Goal: Transaction & Acquisition: Purchase product/service

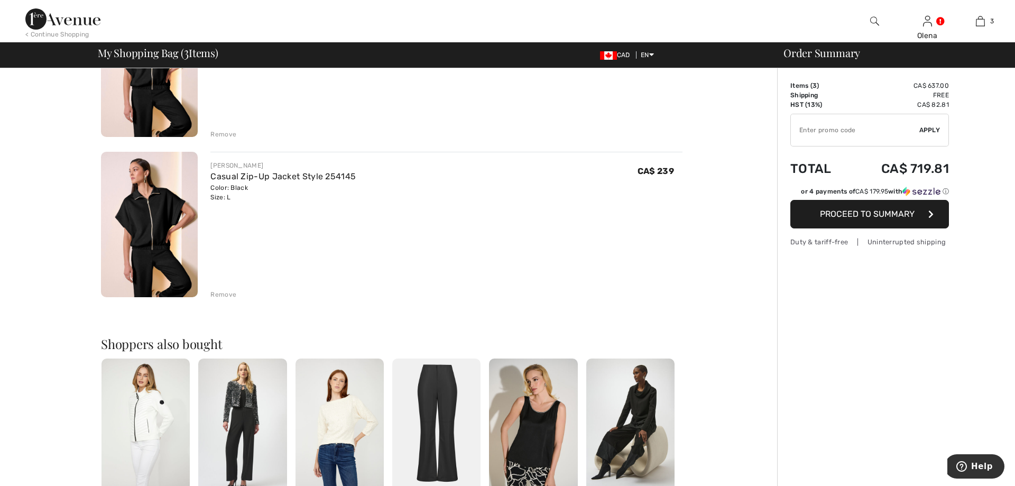
click at [225, 290] on div "Remove" at bounding box center [223, 295] width 26 height 10
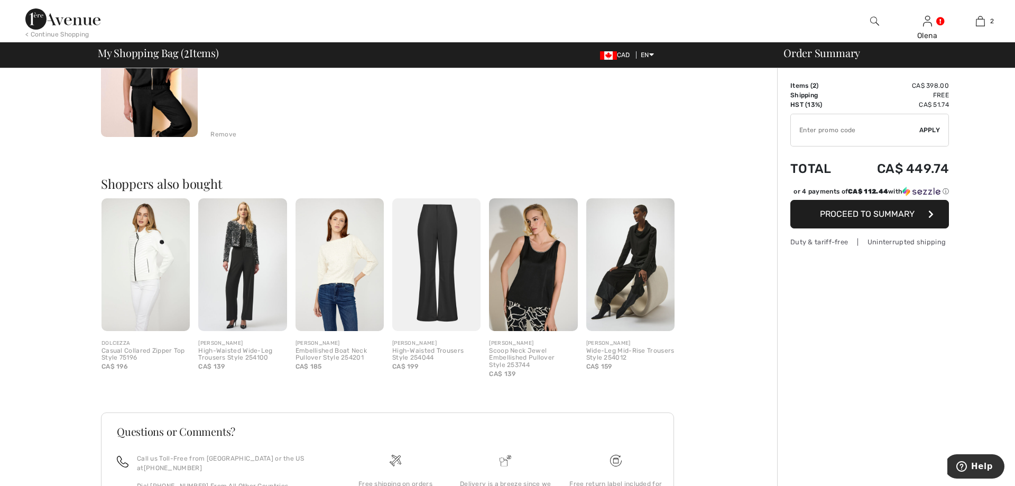
click at [256, 309] on img at bounding box center [242, 264] width 88 height 133
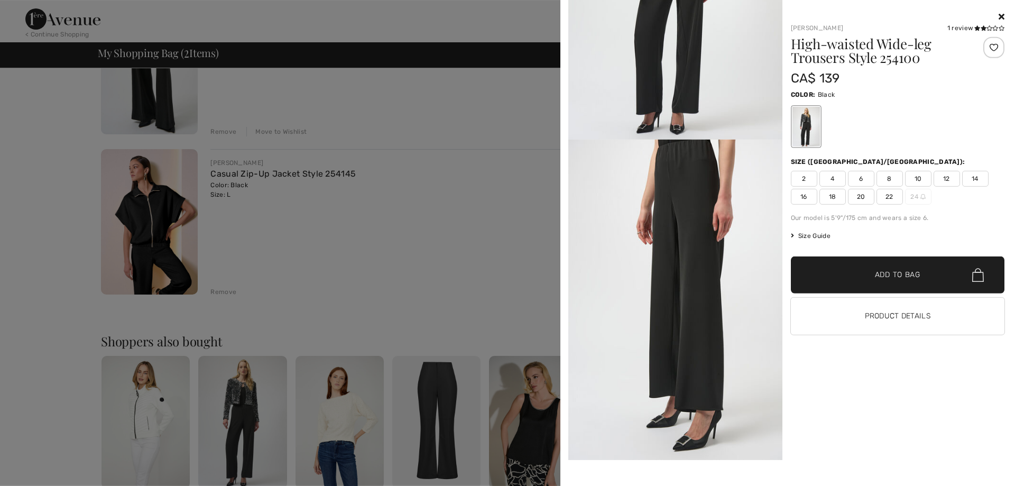
scroll to position [146, 0]
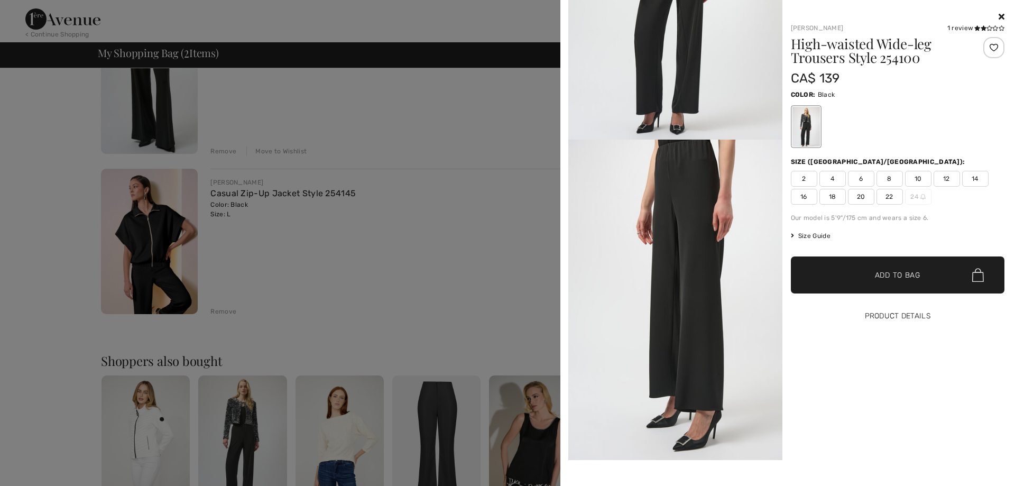
click at [892, 319] on button "Product Details" at bounding box center [898, 316] width 214 height 37
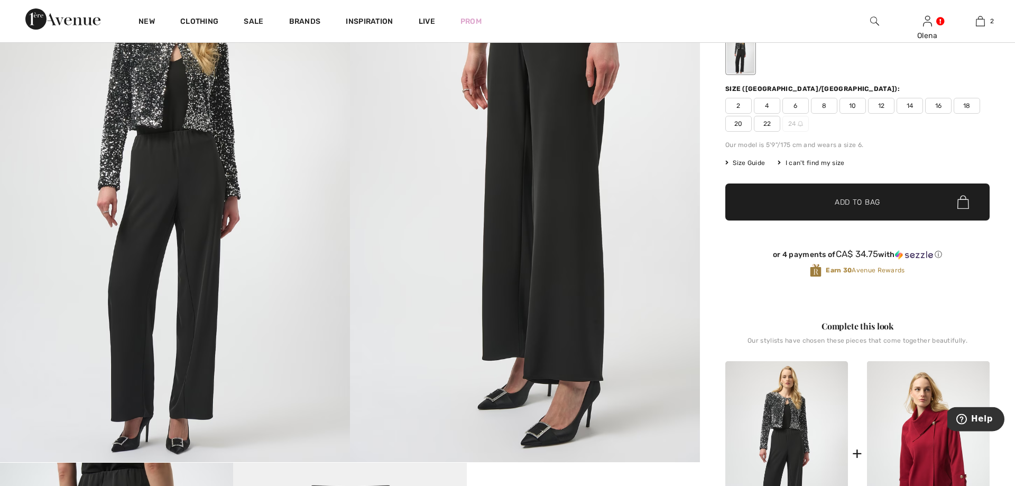
scroll to position [108, 0]
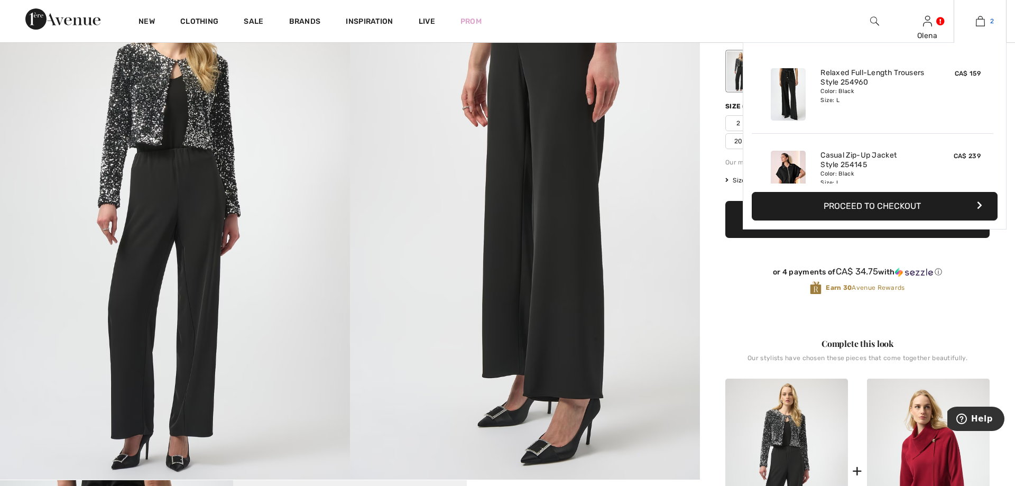
click at [982, 21] on img at bounding box center [980, 21] width 9 height 13
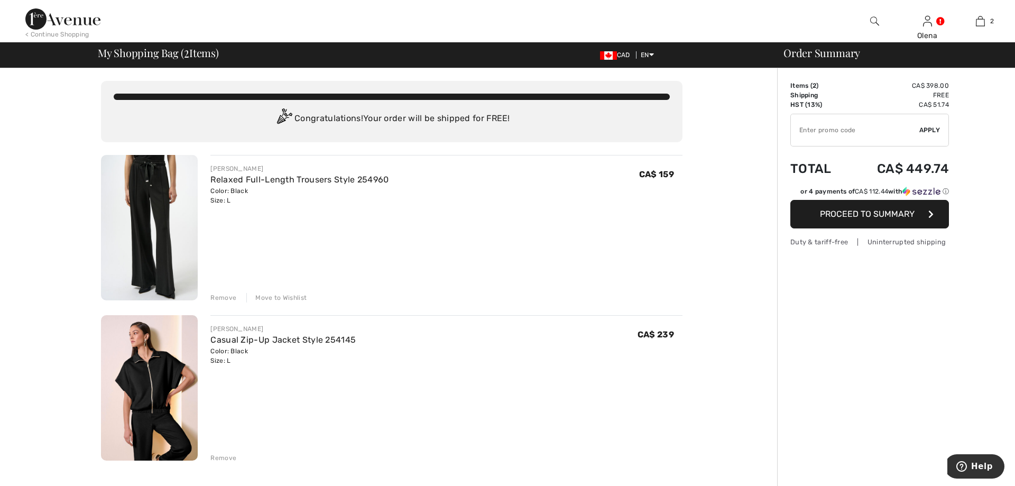
click at [152, 352] on img at bounding box center [149, 387] width 97 height 145
click at [230, 346] on div "Casual Zip-Up Jacket Style 254145" at bounding box center [282, 339] width 145 height 13
click at [244, 340] on link "Casual Zip-Up Jacket Style 254145" at bounding box center [282, 340] width 145 height 10
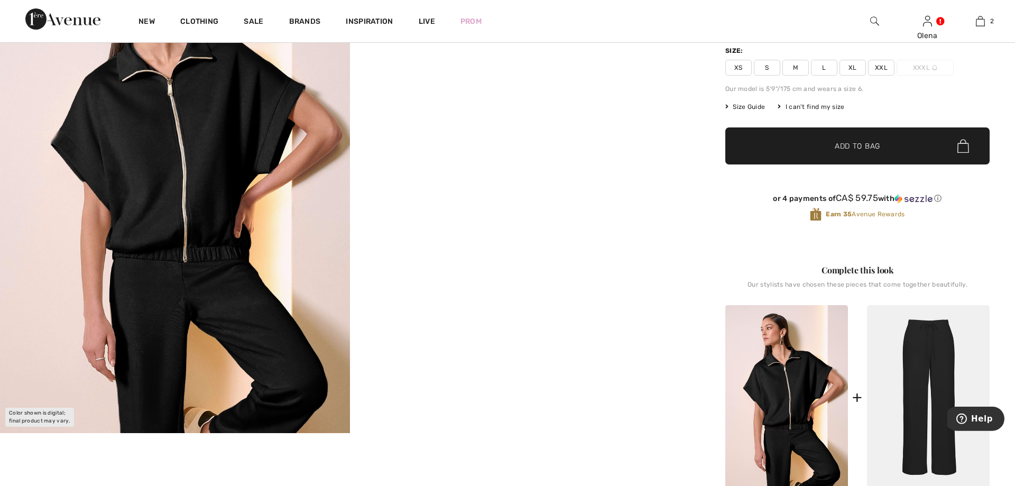
scroll to position [108, 0]
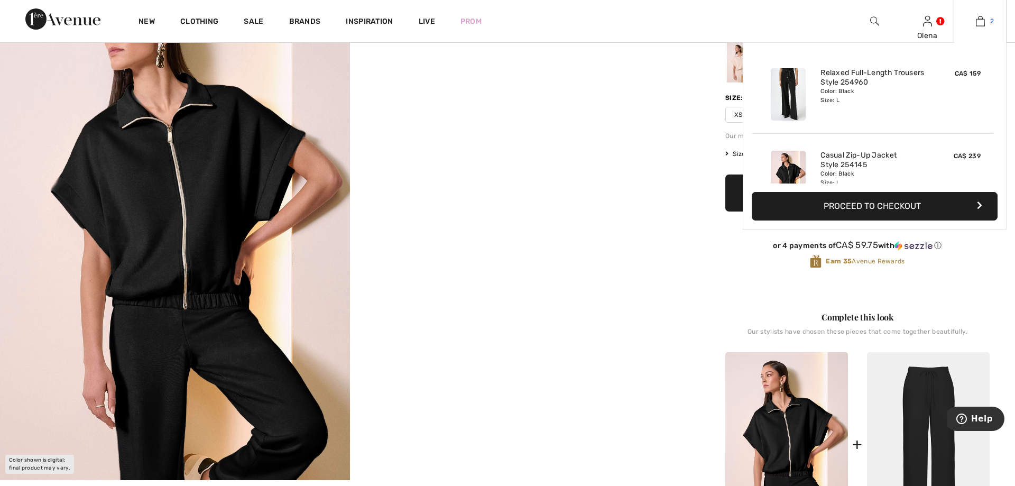
click at [984, 21] on img at bounding box center [980, 21] width 9 height 13
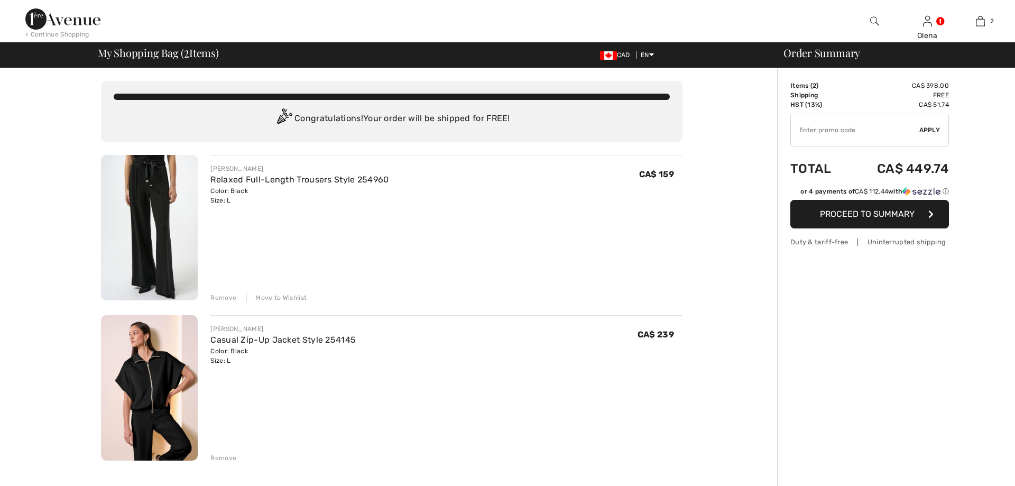
click at [856, 211] on span "Proceed to Summary" at bounding box center [867, 214] width 95 height 10
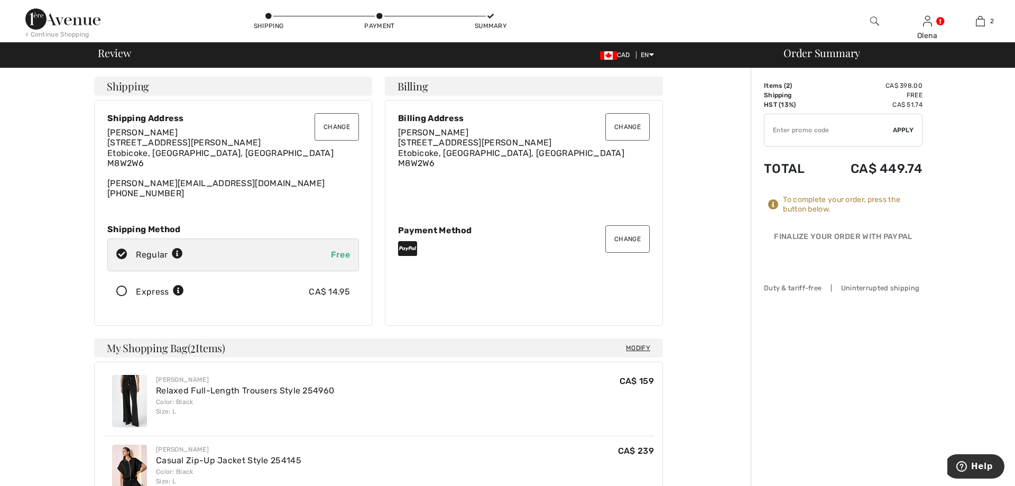
click at [629, 242] on button "Change" at bounding box center [627, 238] width 44 height 27
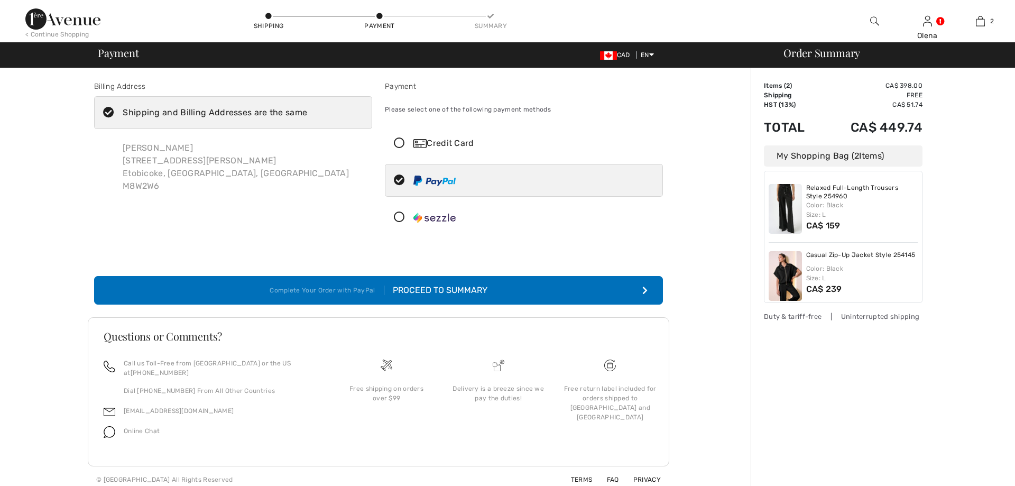
click at [397, 212] on icon at bounding box center [399, 217] width 28 height 11
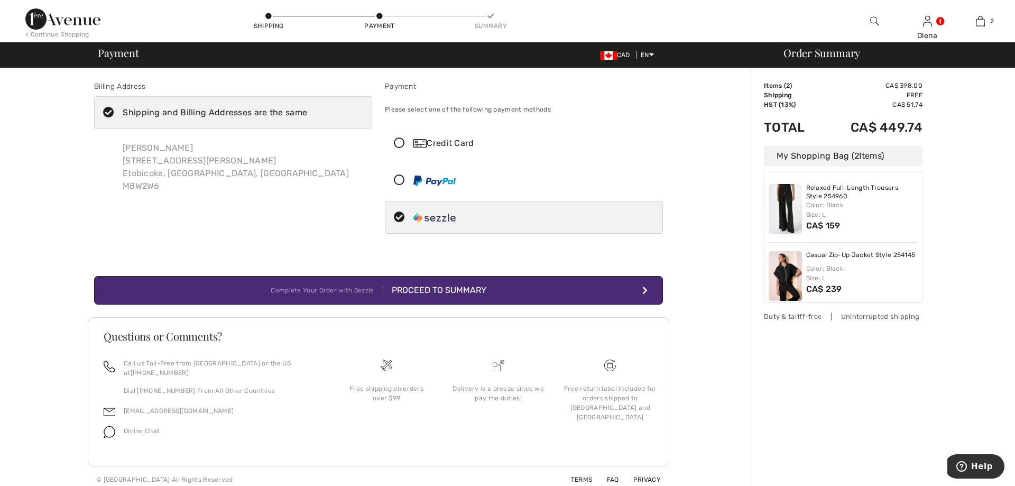
click at [587, 293] on button "Complete Your Order with Sezzle Proceed to Summary" at bounding box center [378, 290] width 569 height 29
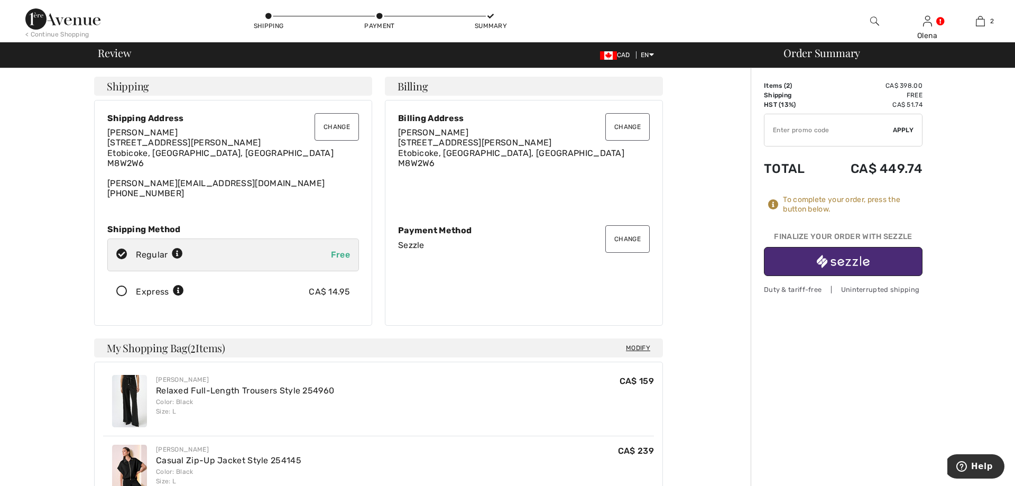
click at [864, 266] on img "button" at bounding box center [842, 261] width 53 height 13
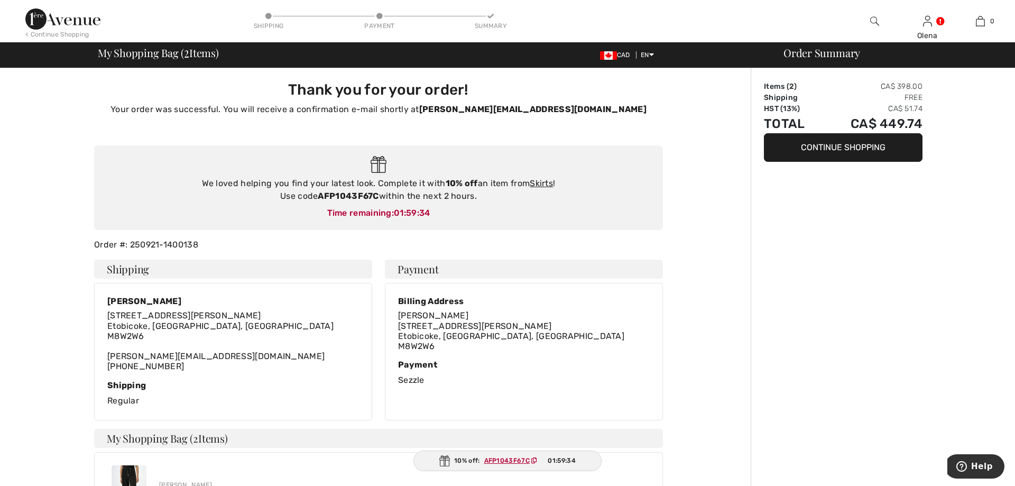
type input "Olena Sotula"
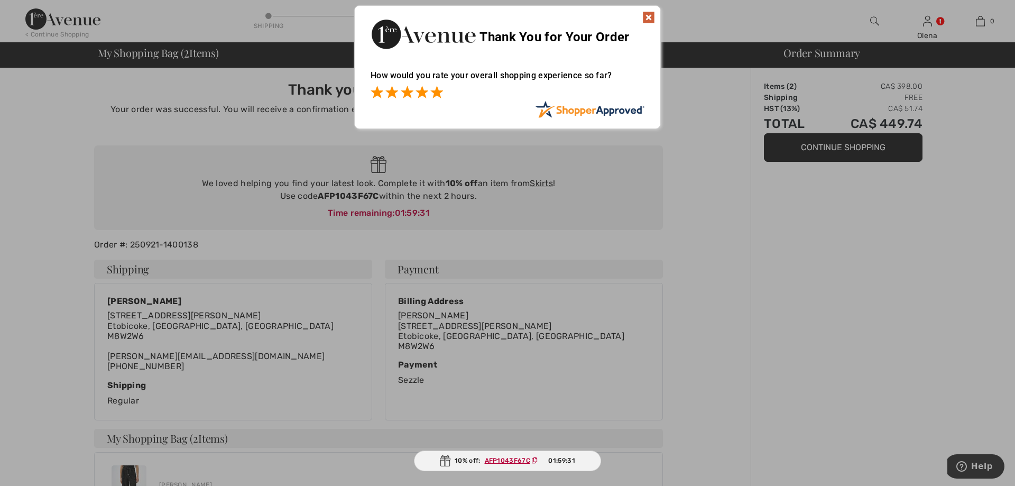
click at [434, 94] on span at bounding box center [436, 92] width 13 height 13
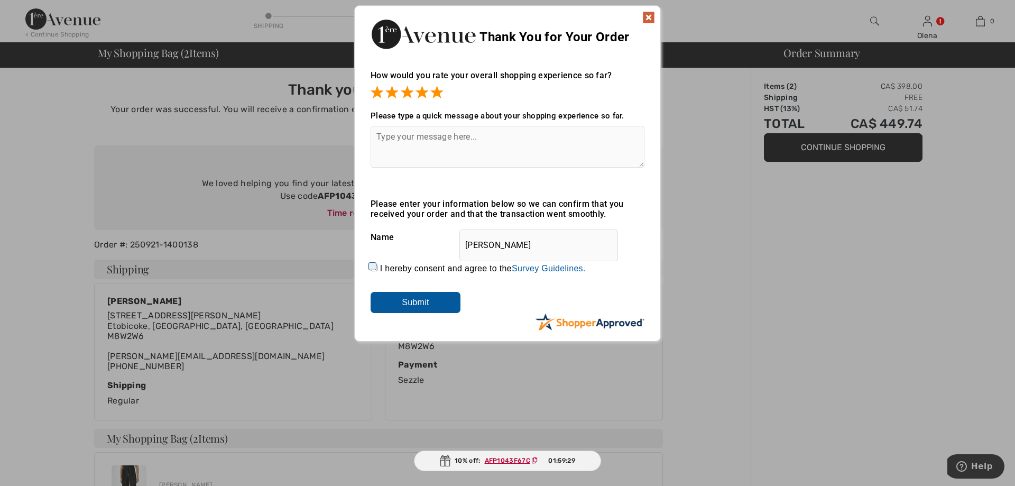
click at [372, 271] on input "I hereby consent and agree to the By submitting a review, you grant permission …" at bounding box center [373, 267] width 7 height 7
checkbox input "true"
click at [402, 306] on input "Submit" at bounding box center [415, 302] width 90 height 21
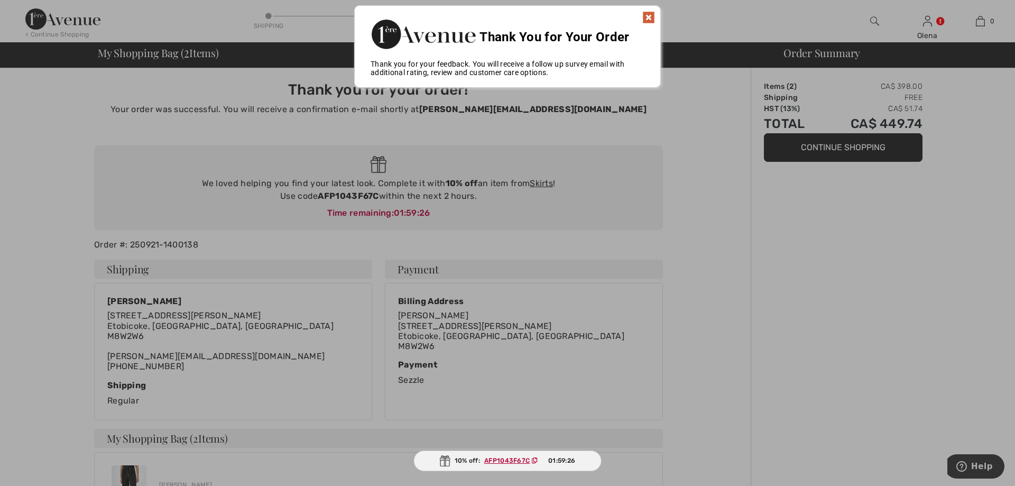
click at [645, 15] on img at bounding box center [648, 17] width 13 height 13
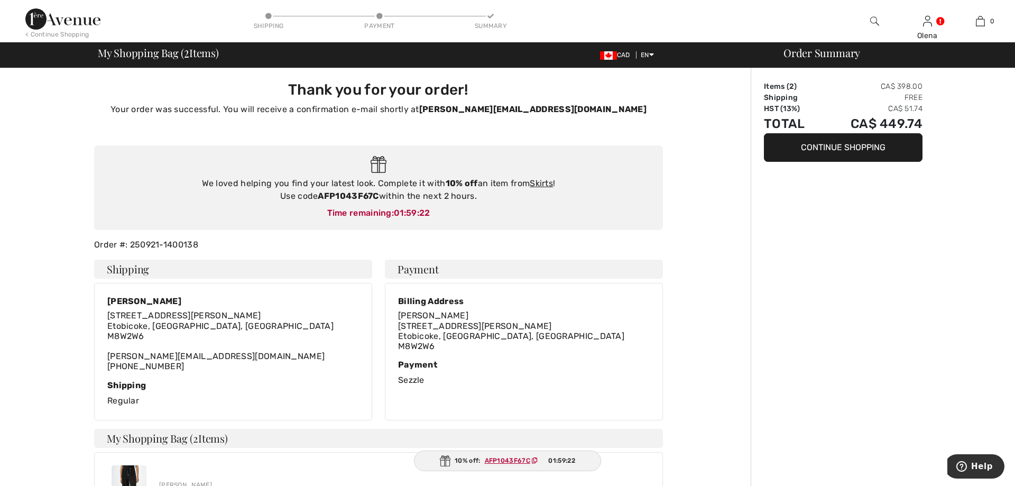
click at [42, 36] on div "< Continue Shopping" at bounding box center [57, 35] width 64 height 10
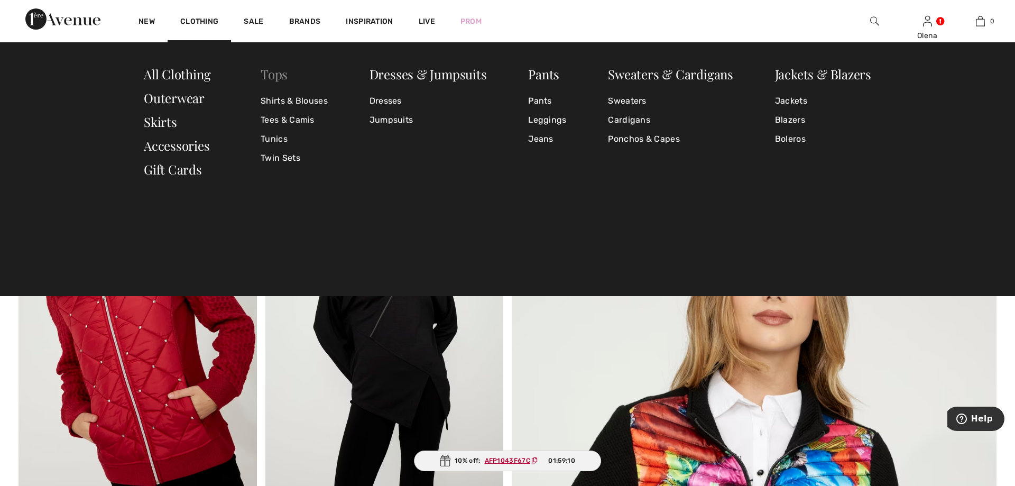
click at [271, 75] on link "Tops" at bounding box center [274, 74] width 27 height 17
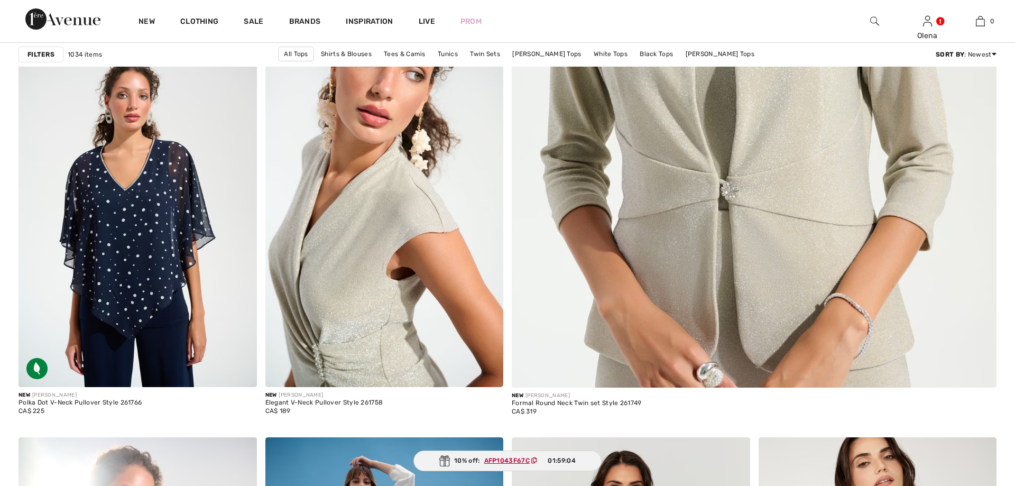
checkbox input "true"
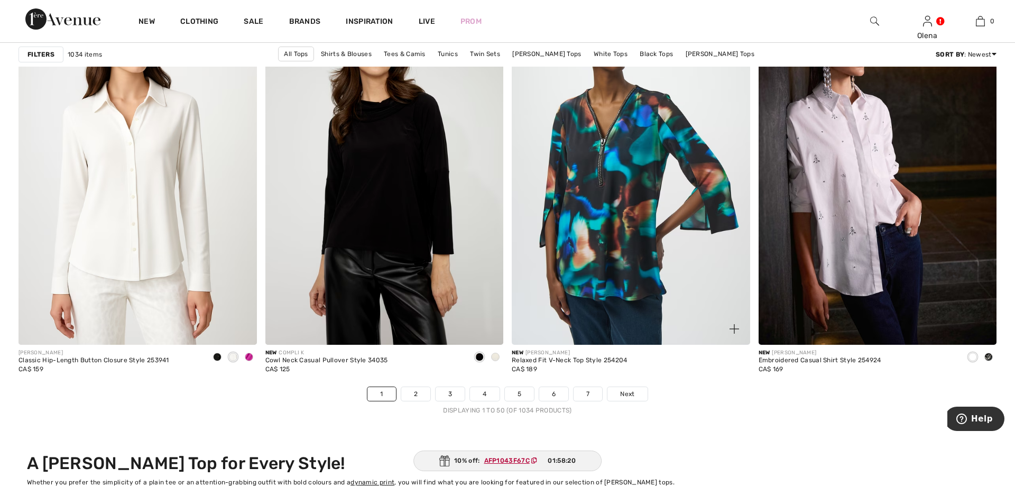
scroll to position [6037, 0]
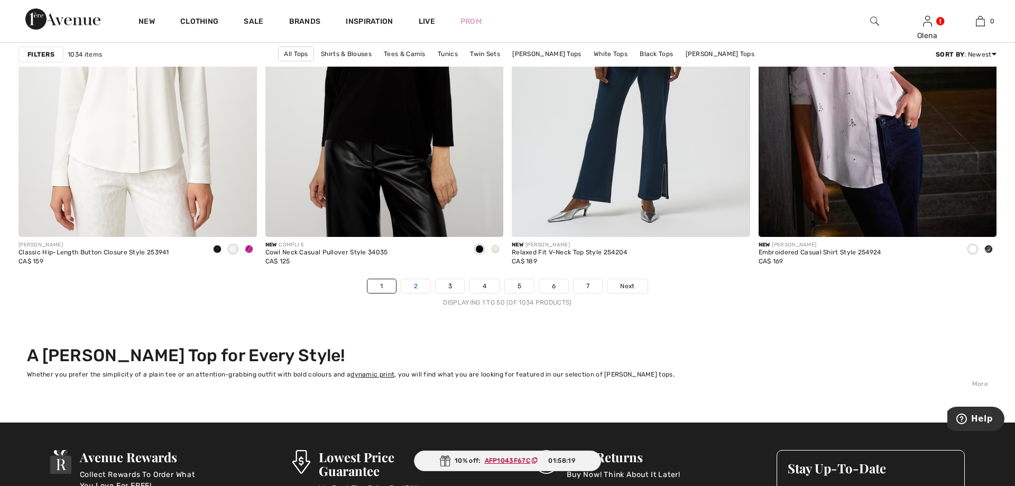
click at [415, 285] on link "2" at bounding box center [415, 286] width 29 height 14
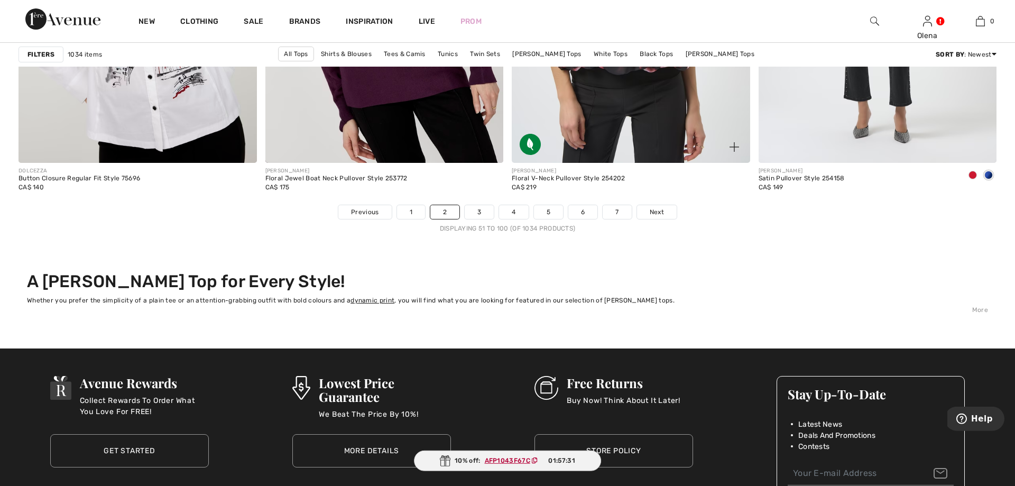
scroll to position [6199, 0]
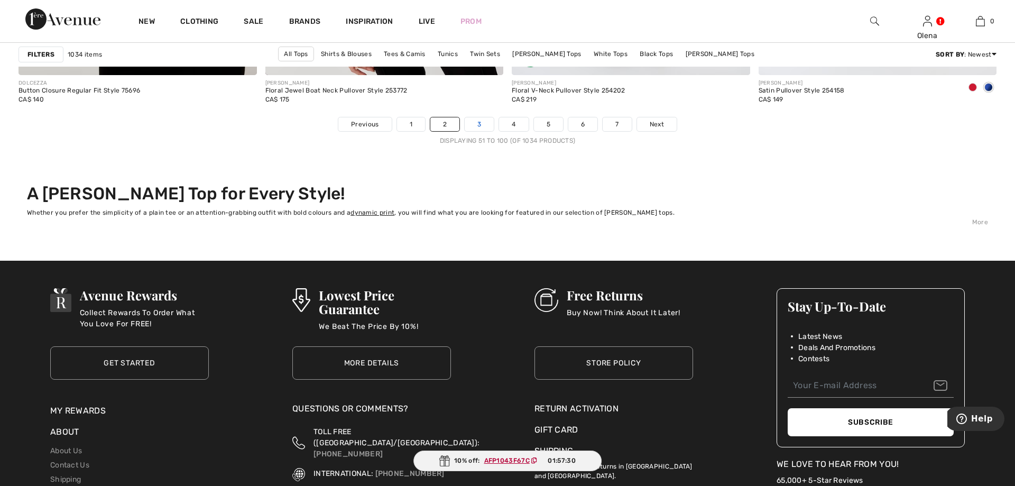
click at [475, 127] on link "3" at bounding box center [479, 124] width 29 height 14
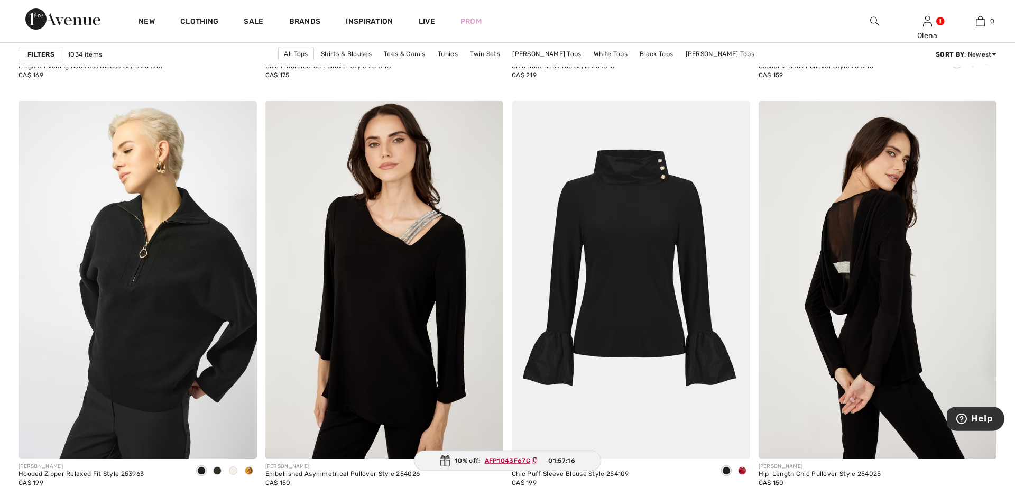
scroll to position [1294, 0]
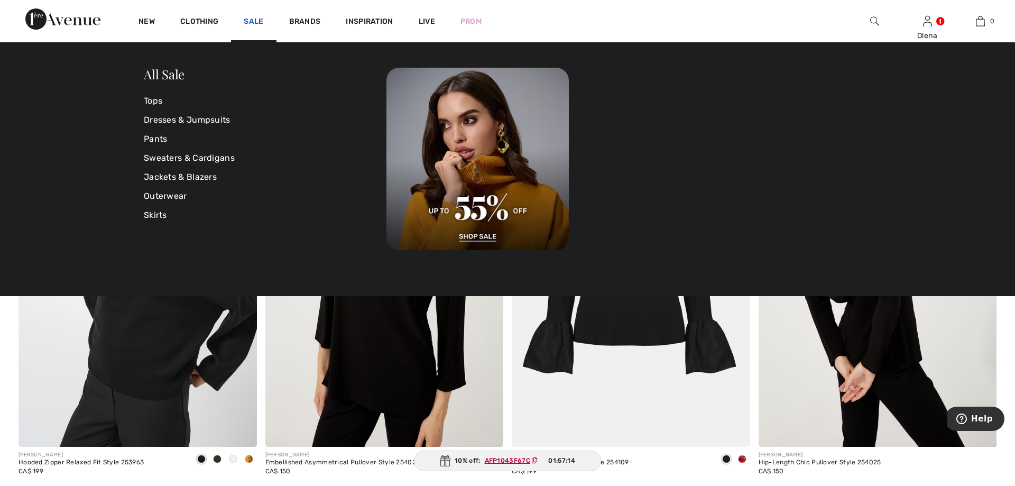
click at [253, 21] on link "Sale" at bounding box center [254, 22] width 20 height 11
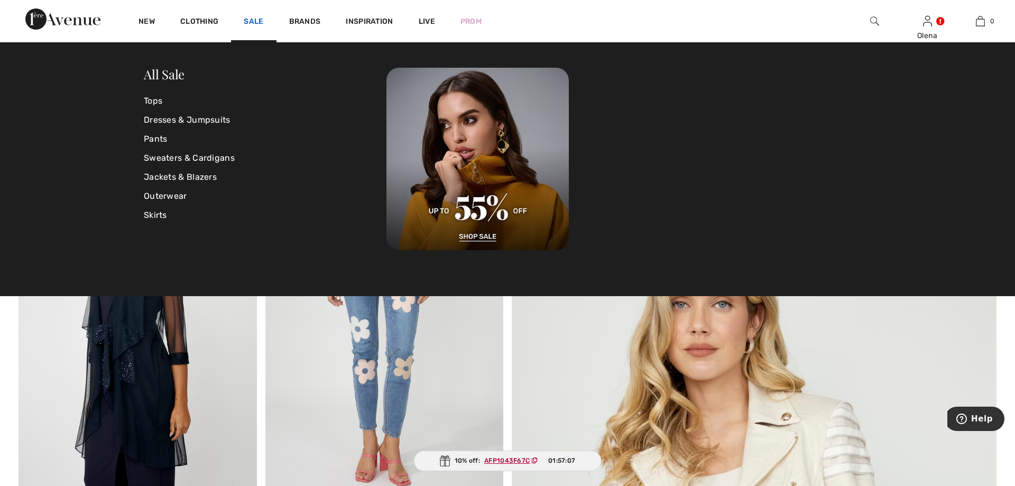
click at [248, 22] on link "Sale" at bounding box center [254, 22] width 20 height 11
click at [160, 103] on link "Tops" at bounding box center [265, 100] width 243 height 19
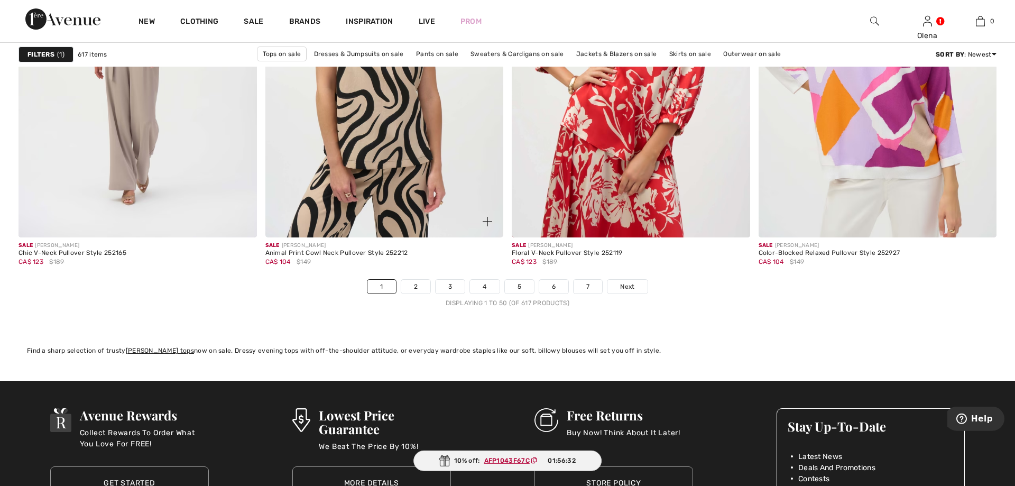
scroll to position [6091, 0]
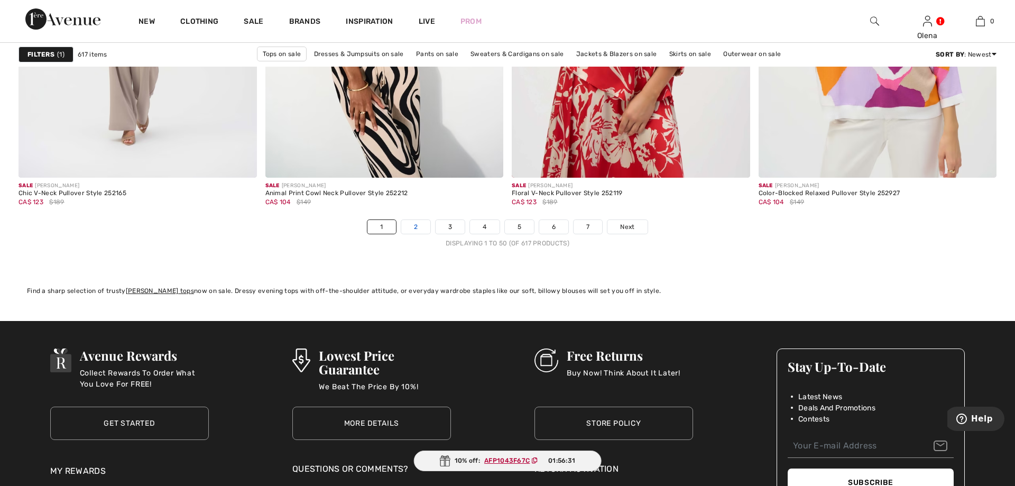
click at [411, 228] on link "2" at bounding box center [415, 227] width 29 height 14
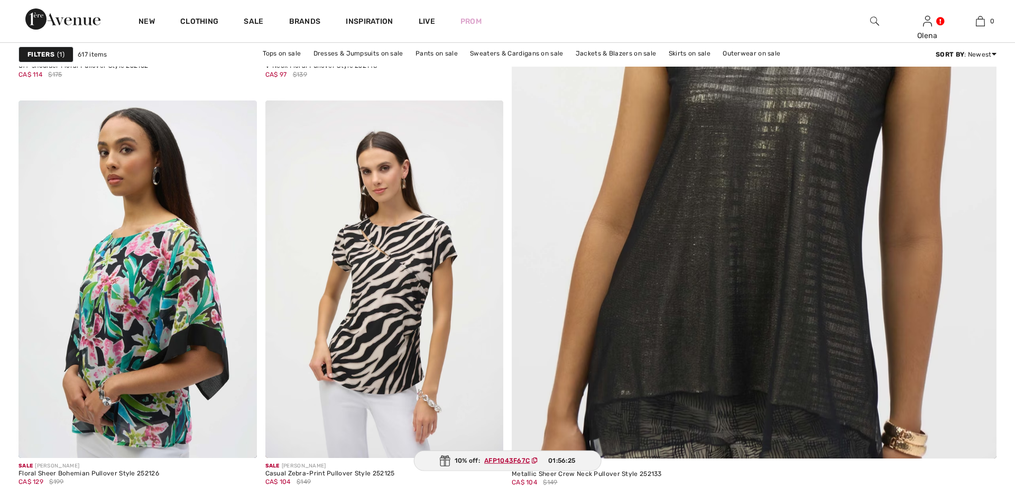
checkbox input "true"
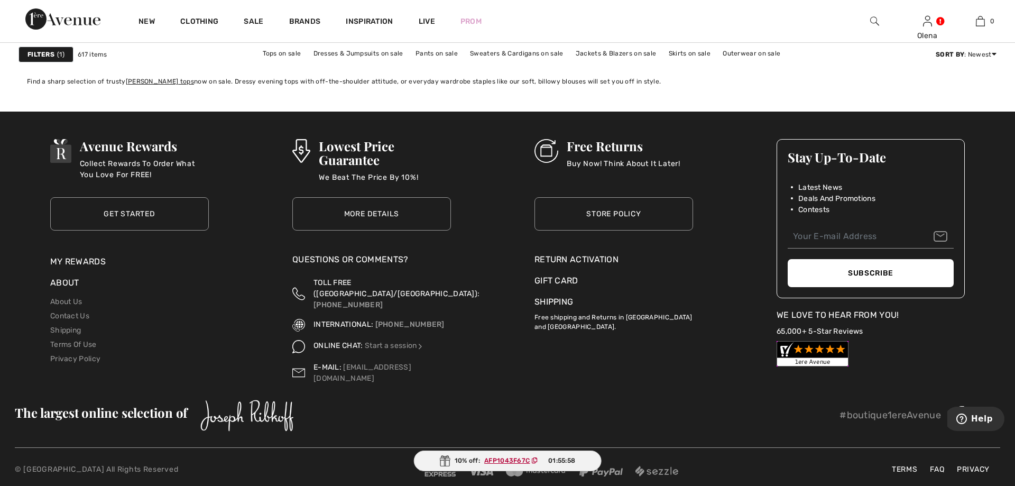
scroll to position [6085, 0]
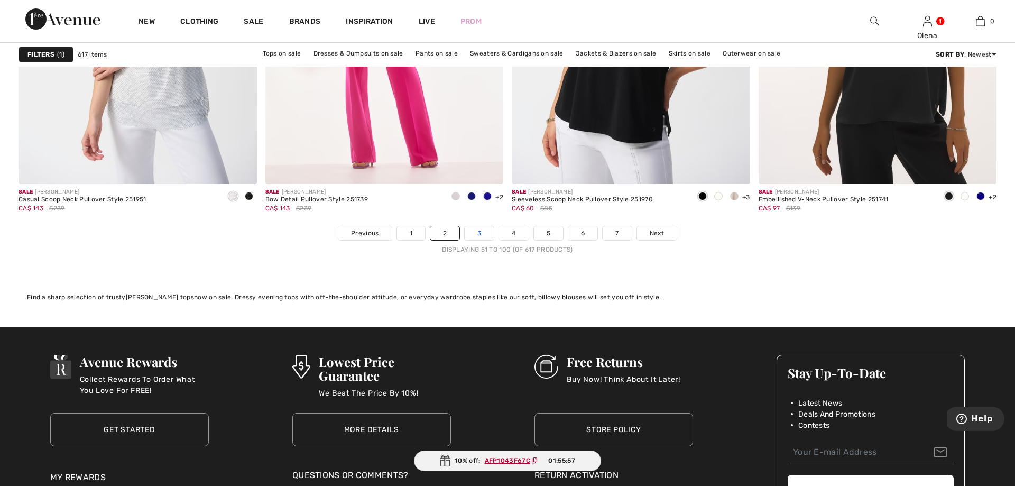
click at [477, 232] on link "3" at bounding box center [479, 233] width 29 height 14
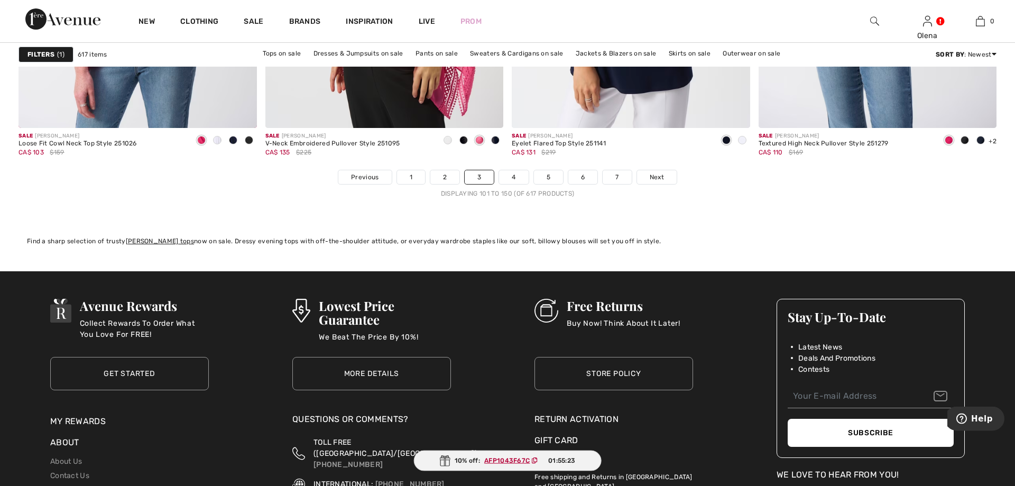
scroll to position [6139, 0]
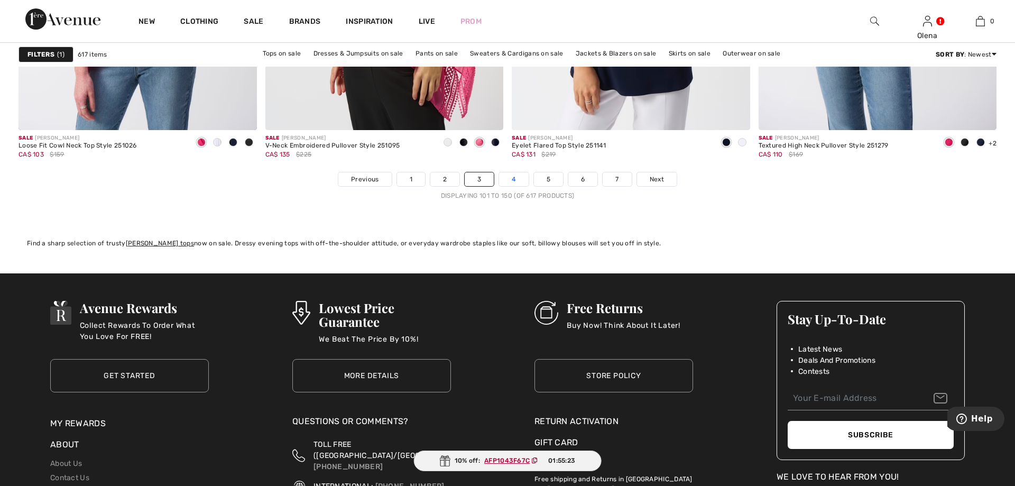
click at [513, 175] on link "4" at bounding box center [513, 179] width 29 height 14
click at [512, 175] on link "4" at bounding box center [513, 179] width 29 height 14
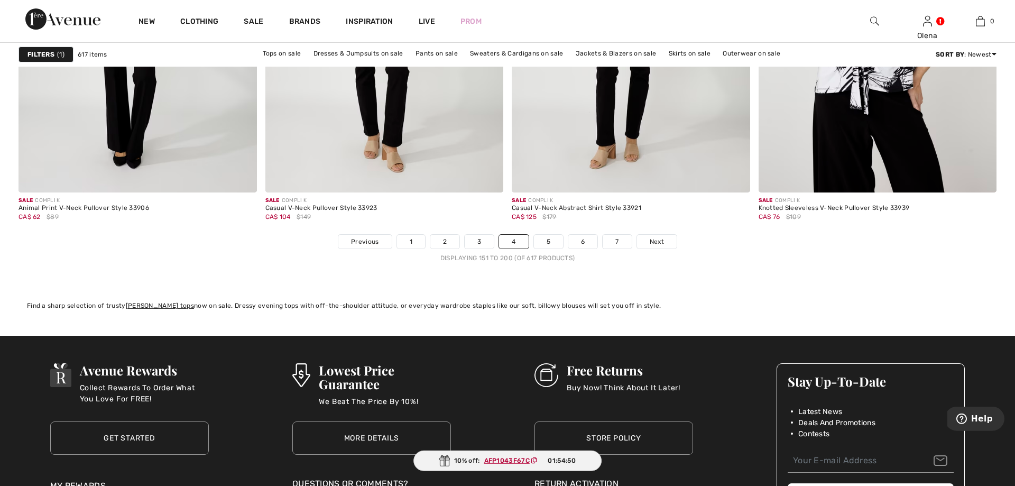
scroll to position [6145, 0]
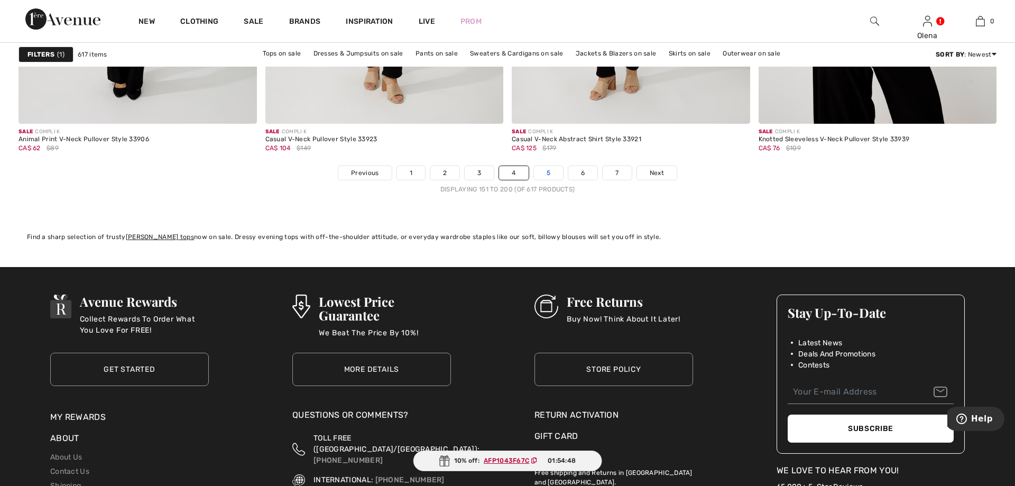
click at [552, 175] on link "5" at bounding box center [548, 173] width 29 height 14
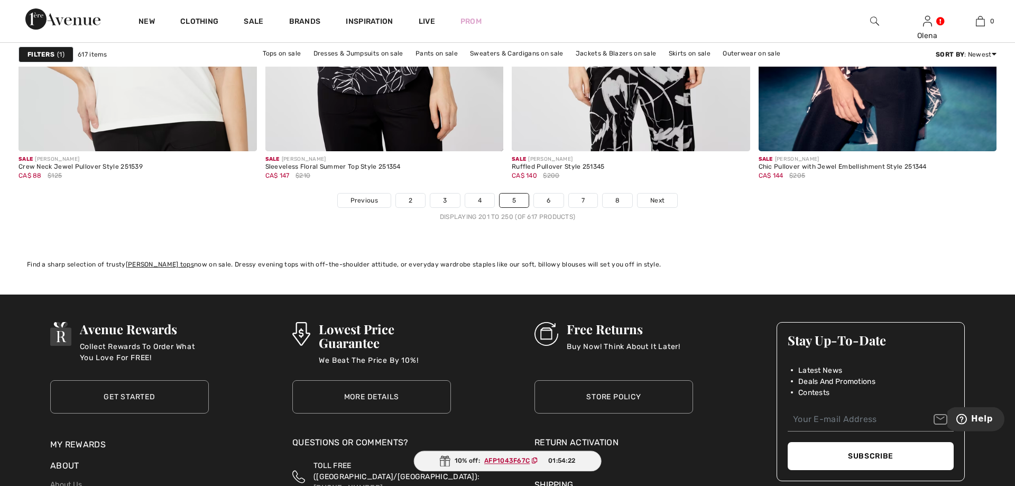
scroll to position [6037, 0]
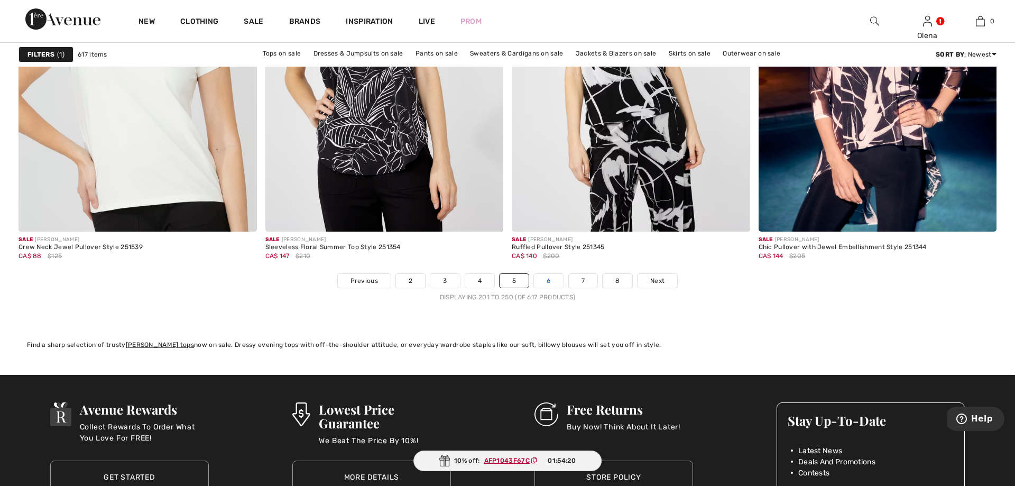
click at [546, 276] on link "6" at bounding box center [548, 281] width 29 height 14
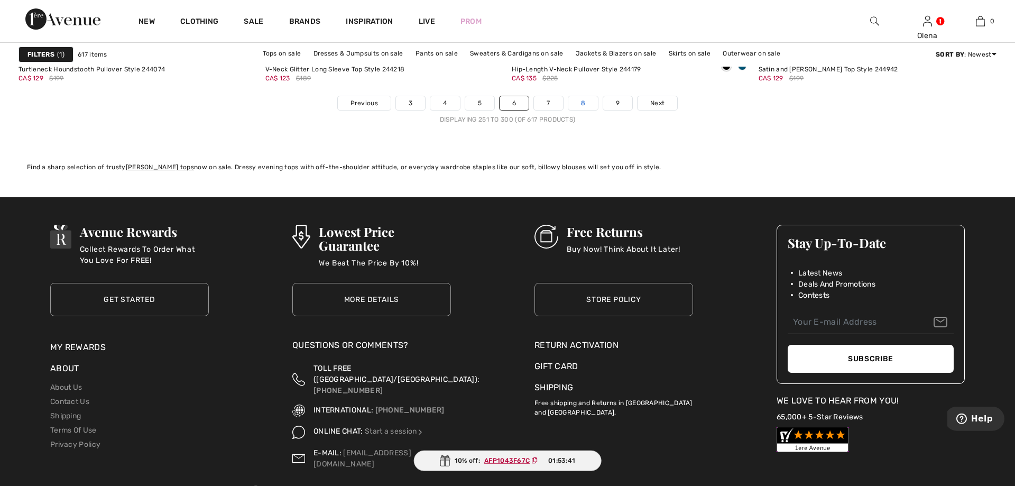
scroll to position [6199, 0]
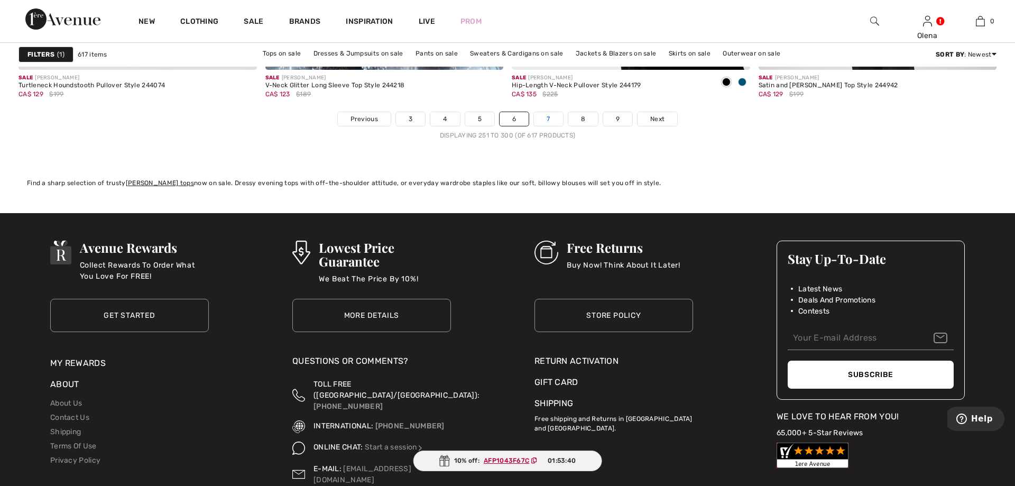
click at [549, 124] on link "7" at bounding box center [548, 119] width 29 height 14
click at [550, 118] on link "7" at bounding box center [548, 119] width 29 height 14
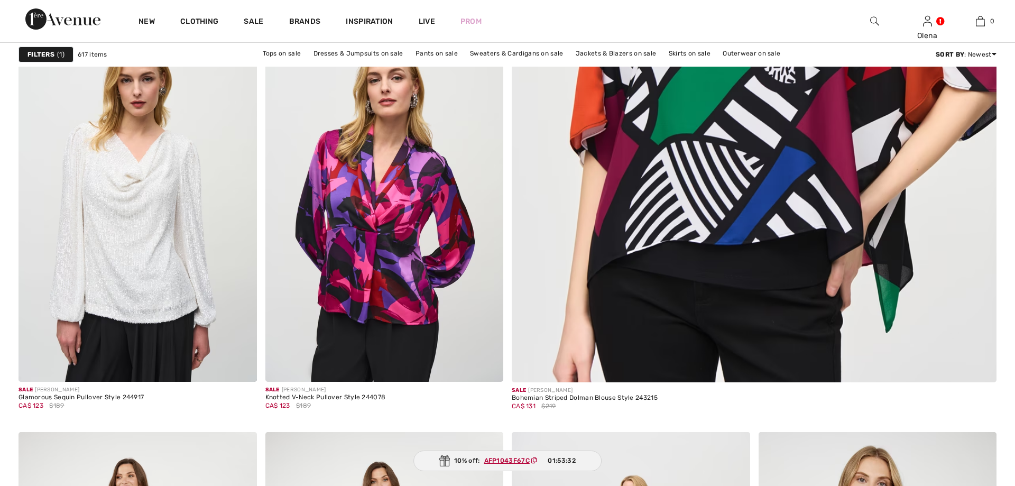
checkbox input "true"
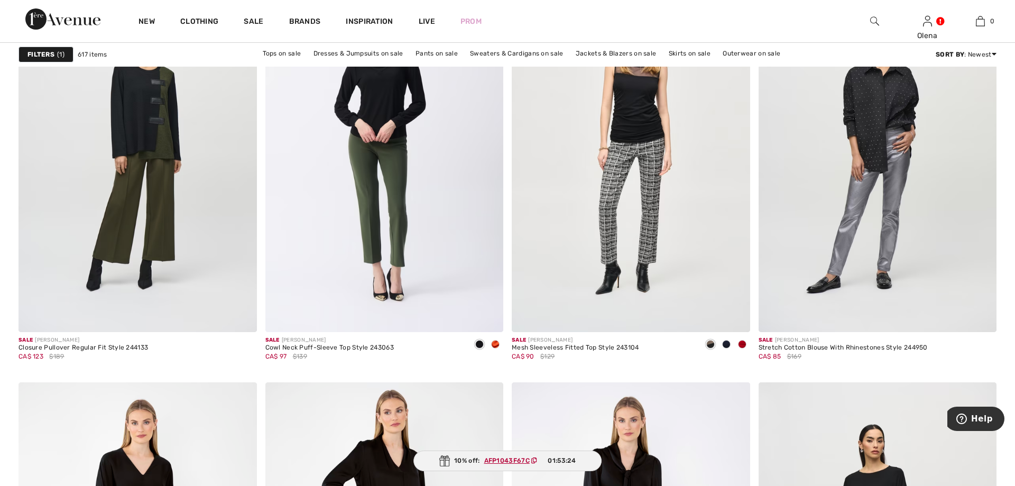
scroll to position [2372, 0]
click at [495, 346] on span at bounding box center [495, 343] width 8 height 8
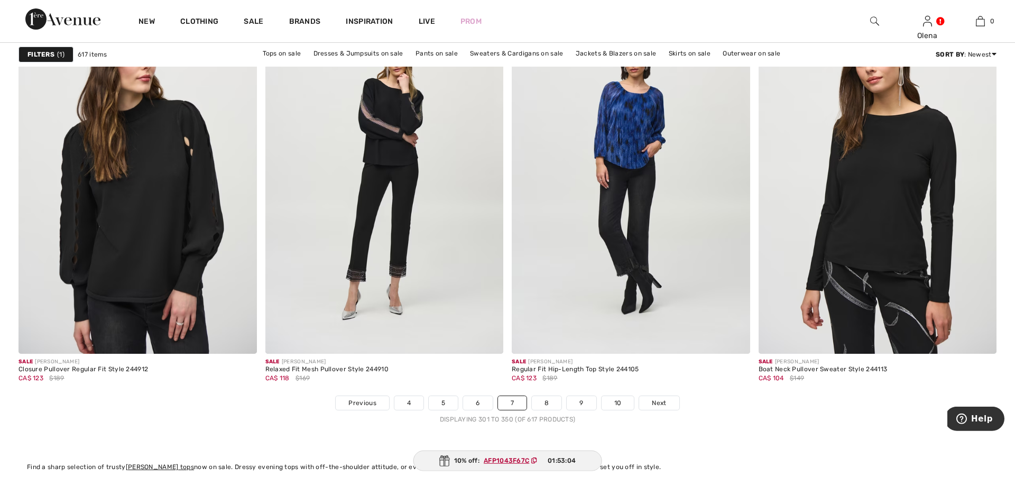
scroll to position [5983, 0]
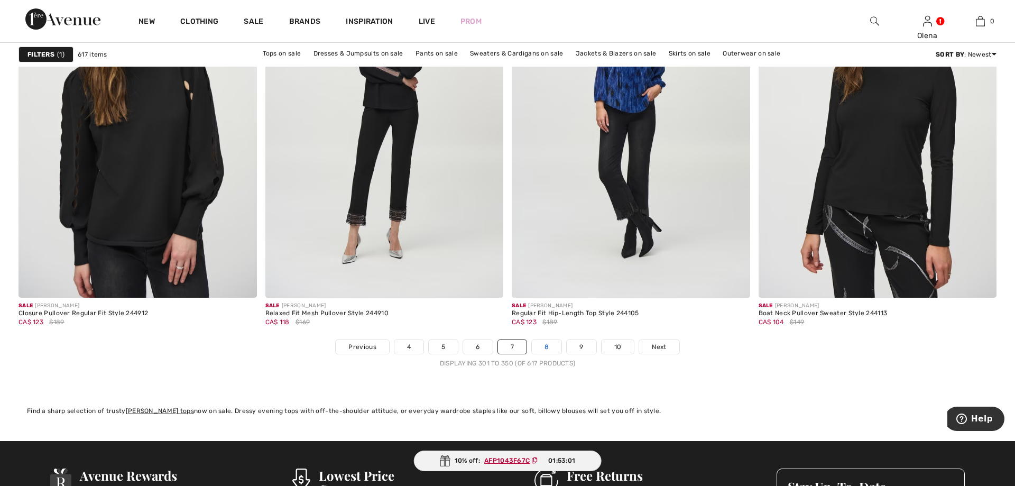
click at [547, 340] on link "8" at bounding box center [547, 347] width 30 height 14
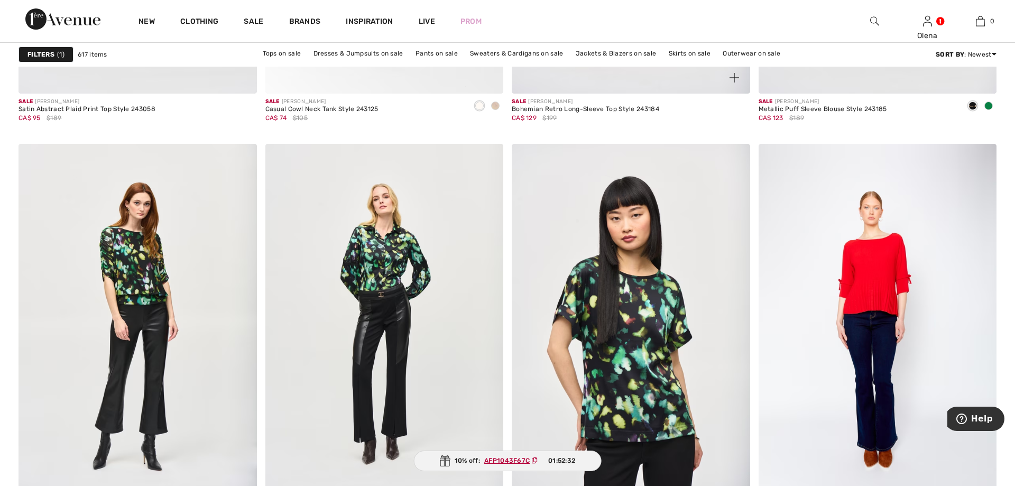
scroll to position [6091, 0]
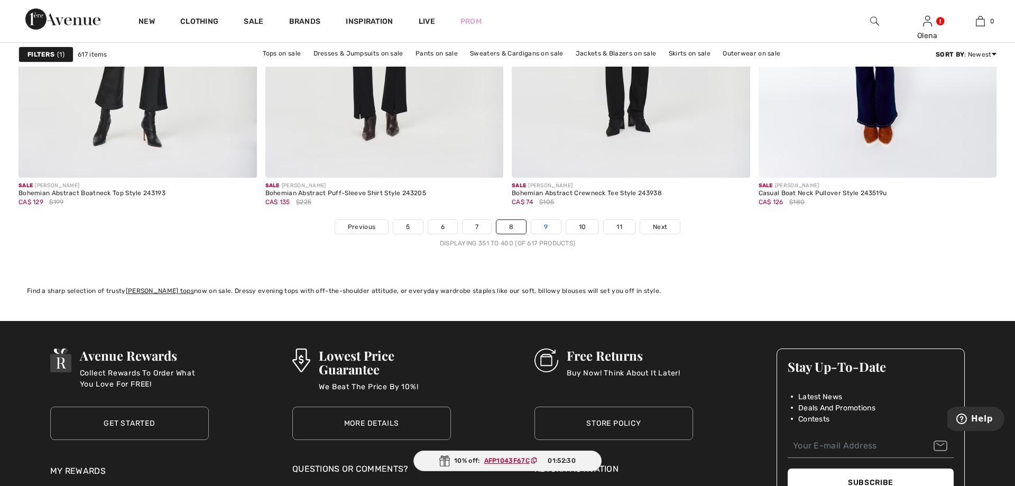
click at [557, 232] on link "9" at bounding box center [545, 227] width 29 height 14
click at [544, 225] on link "9" at bounding box center [545, 227] width 29 height 14
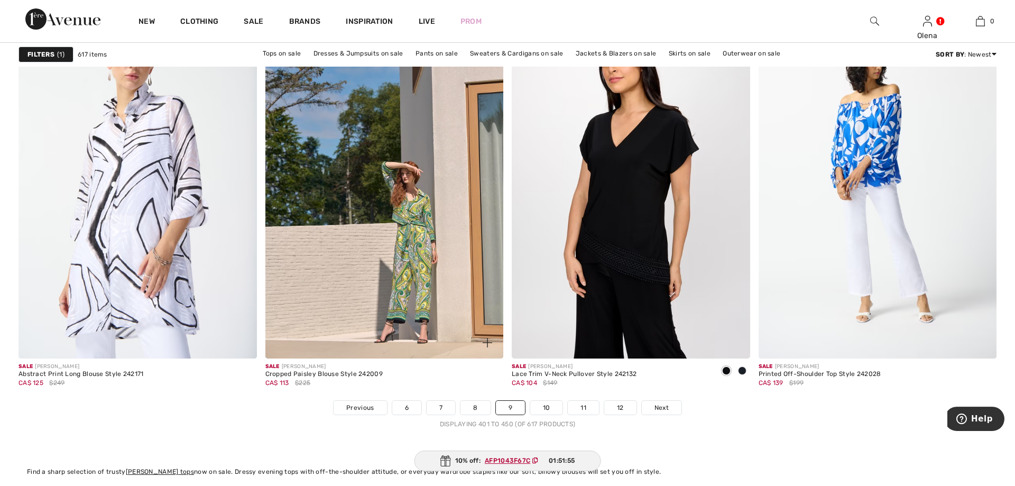
scroll to position [5930, 0]
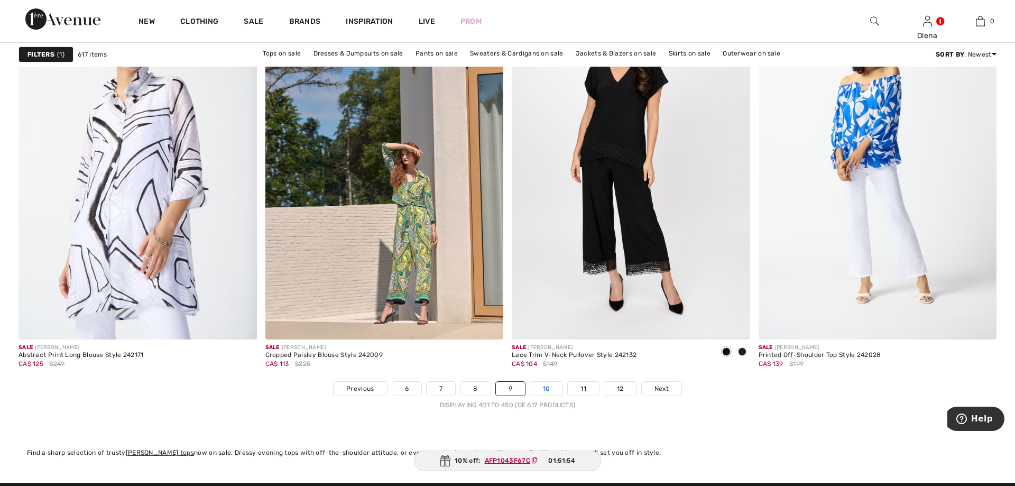
click at [541, 389] on link "10" at bounding box center [546, 389] width 33 height 14
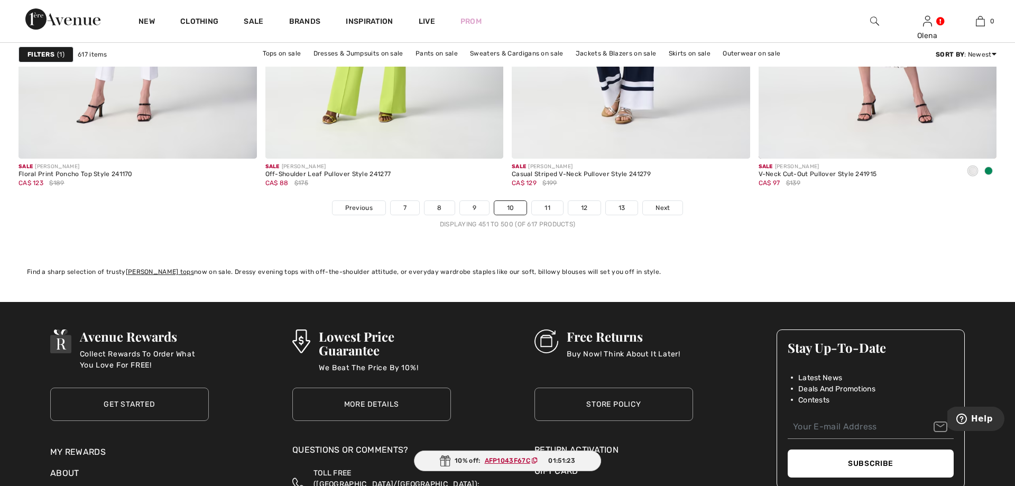
scroll to position [6199, 0]
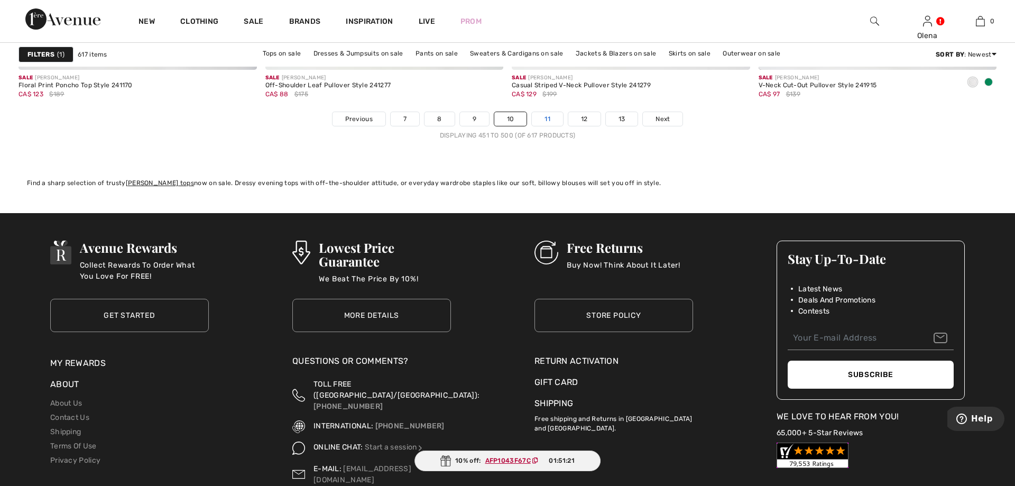
click at [549, 119] on link "11" at bounding box center [547, 119] width 31 height 14
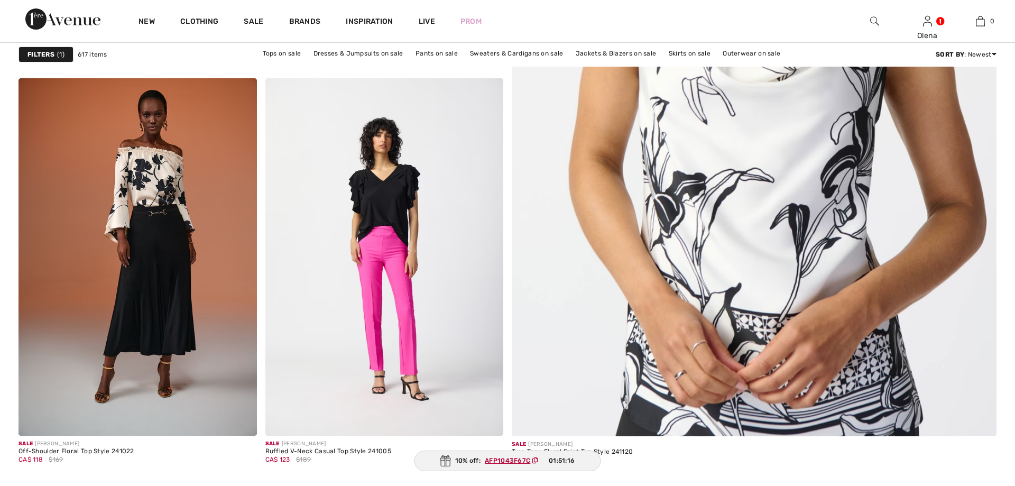
scroll to position [755, 0]
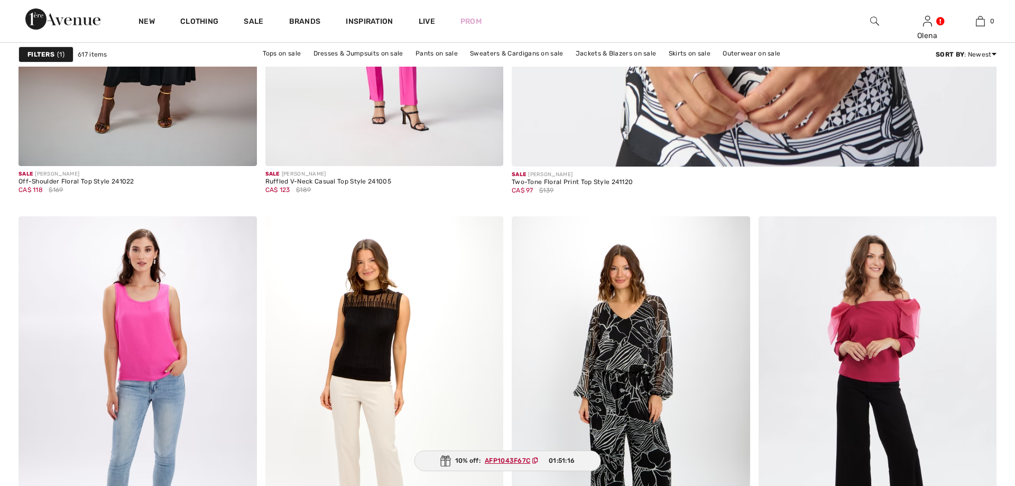
checkbox input "true"
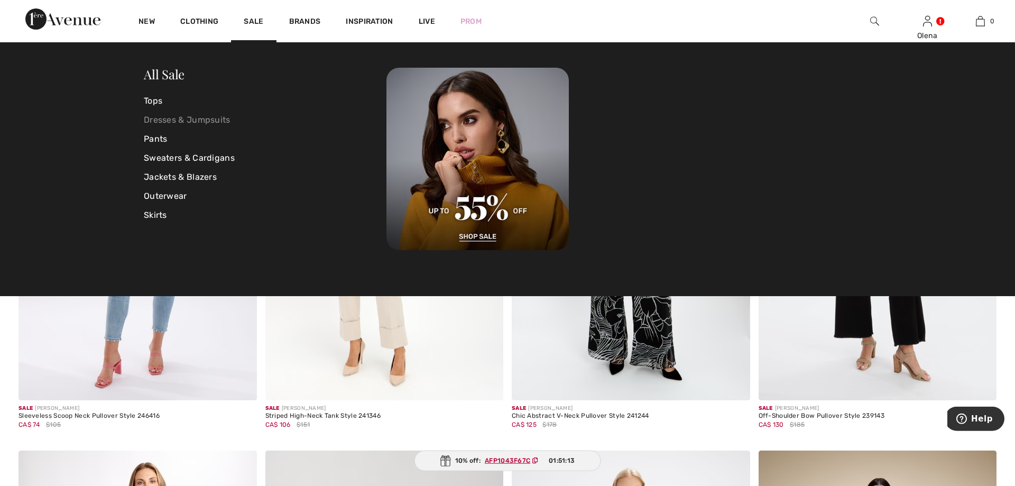
scroll to position [970, 0]
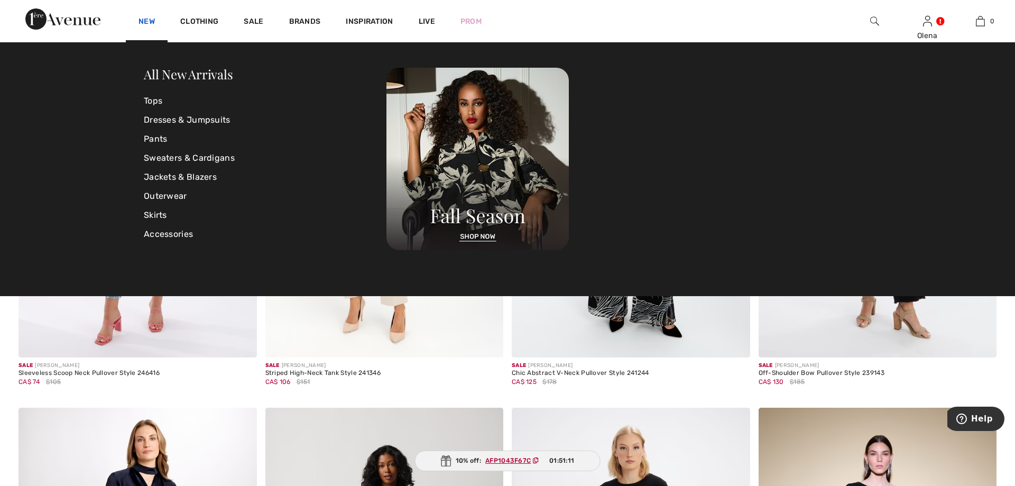
click at [145, 23] on link "New" at bounding box center [146, 22] width 16 height 11
click at [929, 31] on div "Olena" at bounding box center [927, 35] width 52 height 11
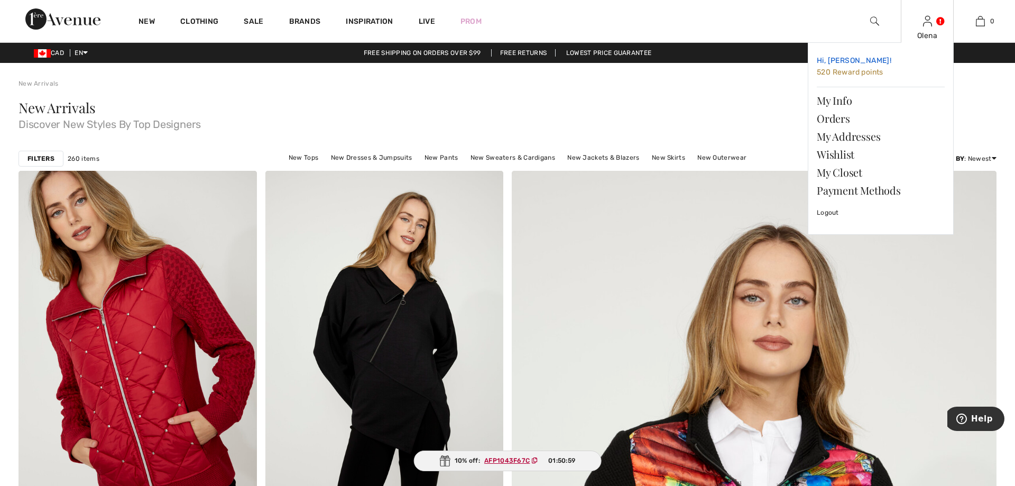
click at [840, 64] on span "Hi, [PERSON_NAME]!" at bounding box center [853, 60] width 75 height 9
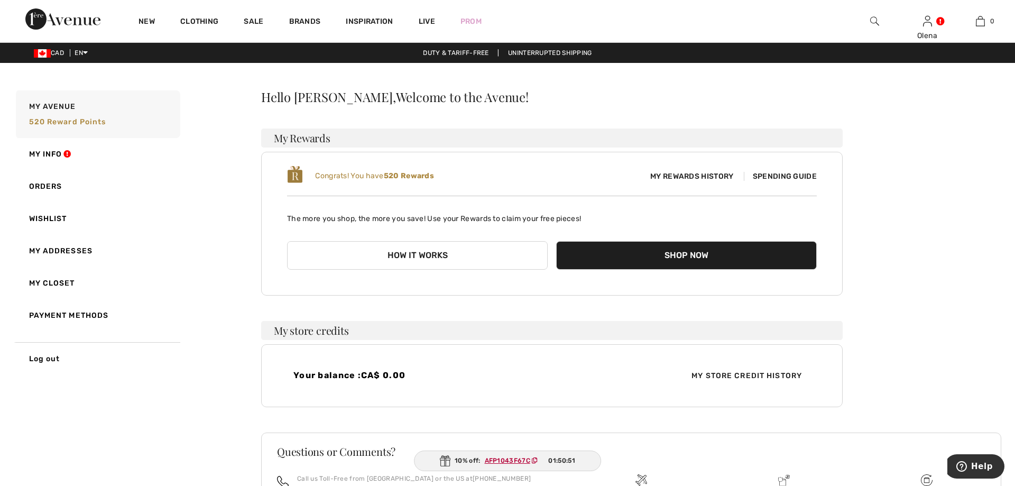
click at [764, 179] on span "Spending Guide" at bounding box center [780, 176] width 73 height 9
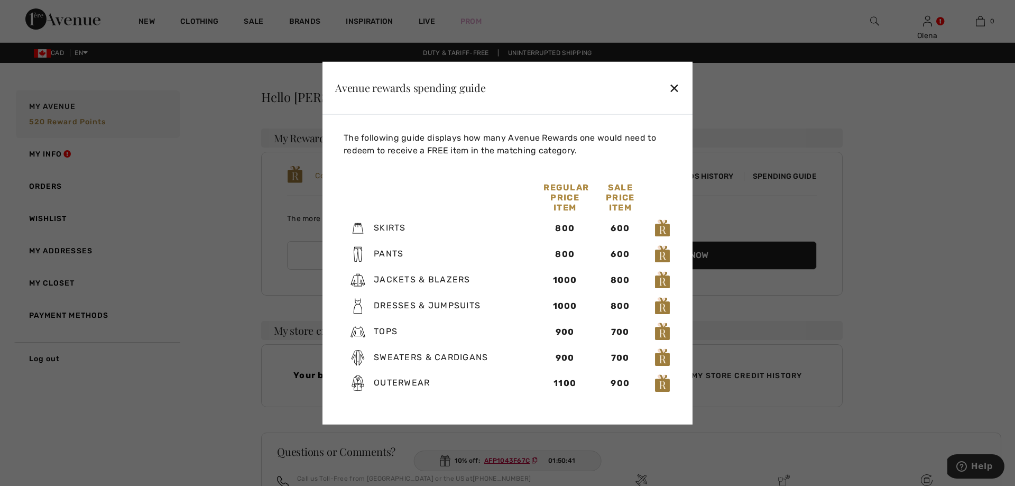
click at [673, 86] on div "✕" at bounding box center [674, 88] width 11 height 22
